Goal: Find specific page/section: Locate a particular part of the current website

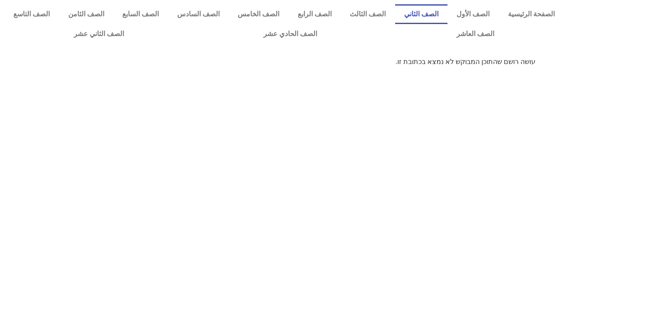
click at [433, 16] on link "الصف الثاني" at bounding box center [421, 14] width 53 height 20
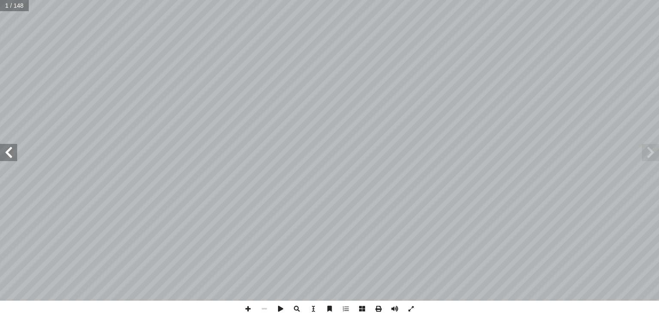
click at [11, 159] on span at bounding box center [8, 152] width 17 height 17
click at [12, 146] on span at bounding box center [8, 152] width 17 height 17
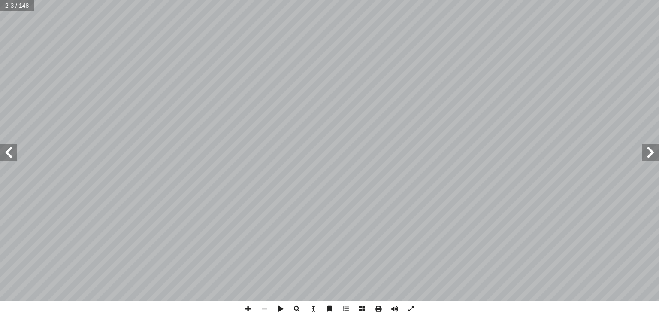
click at [12, 146] on span at bounding box center [8, 152] width 17 height 17
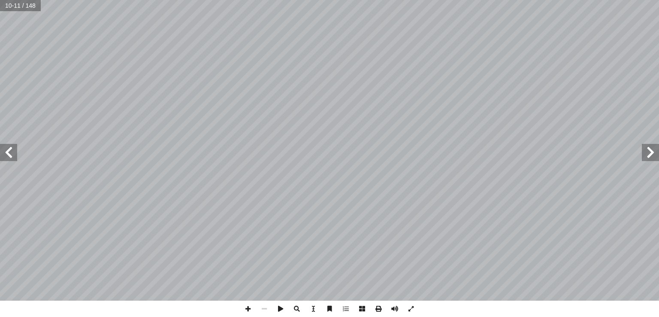
click at [6, 152] on span at bounding box center [8, 152] width 17 height 17
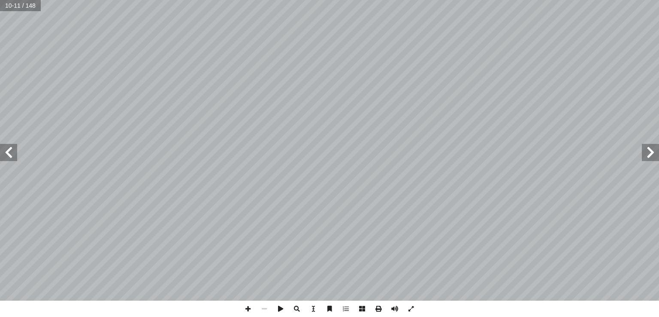
click at [6, 152] on span at bounding box center [8, 152] width 17 height 17
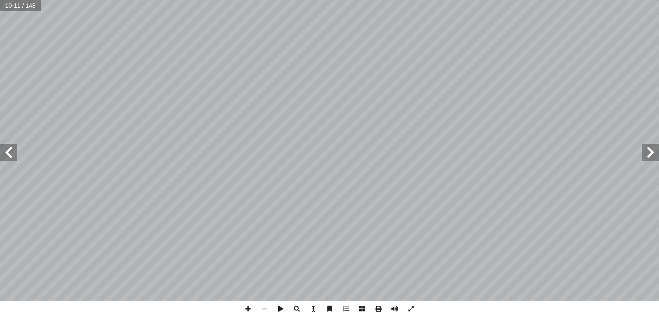
click at [6, 152] on span at bounding box center [8, 152] width 17 height 17
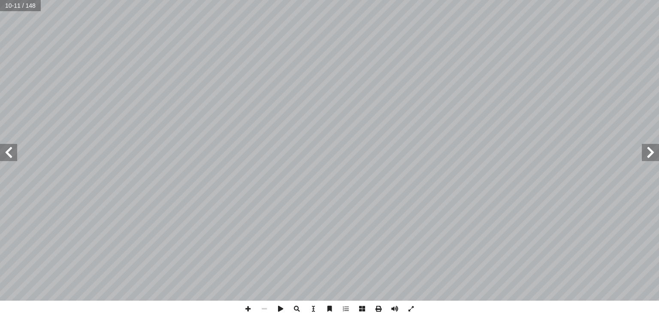
click at [6, 152] on span at bounding box center [8, 152] width 17 height 17
click at [396, 306] on span at bounding box center [395, 308] width 16 height 16
click at [11, 158] on span at bounding box center [8, 152] width 17 height 17
click at [10, 150] on span at bounding box center [8, 152] width 17 height 17
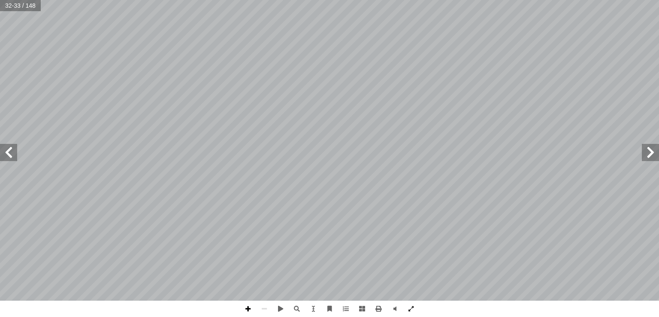
click at [247, 308] on span at bounding box center [248, 308] width 16 height 16
